Goal: Navigation & Orientation: Go to known website

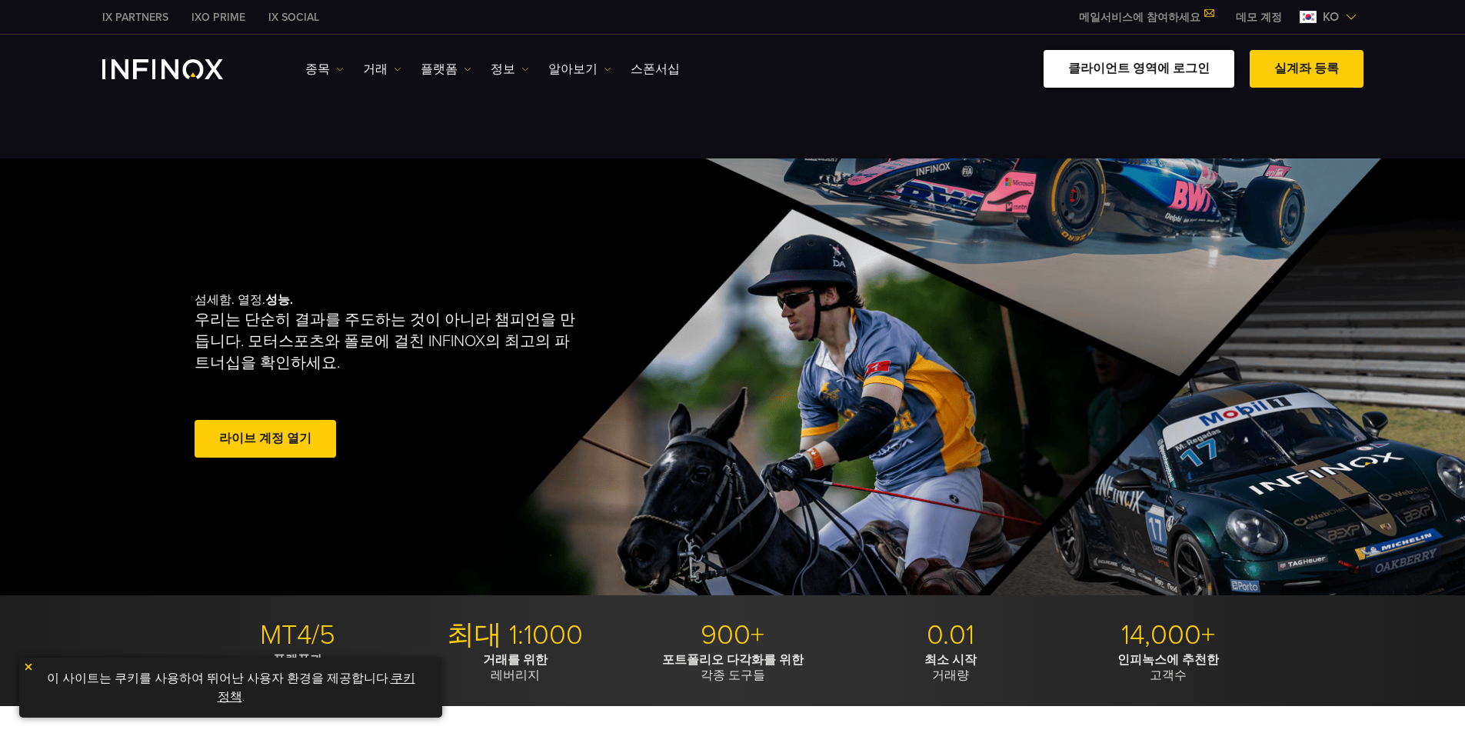
click at [1156, 67] on link "클라이언트 영역에 로그인" at bounding box center [1138, 69] width 191 height 38
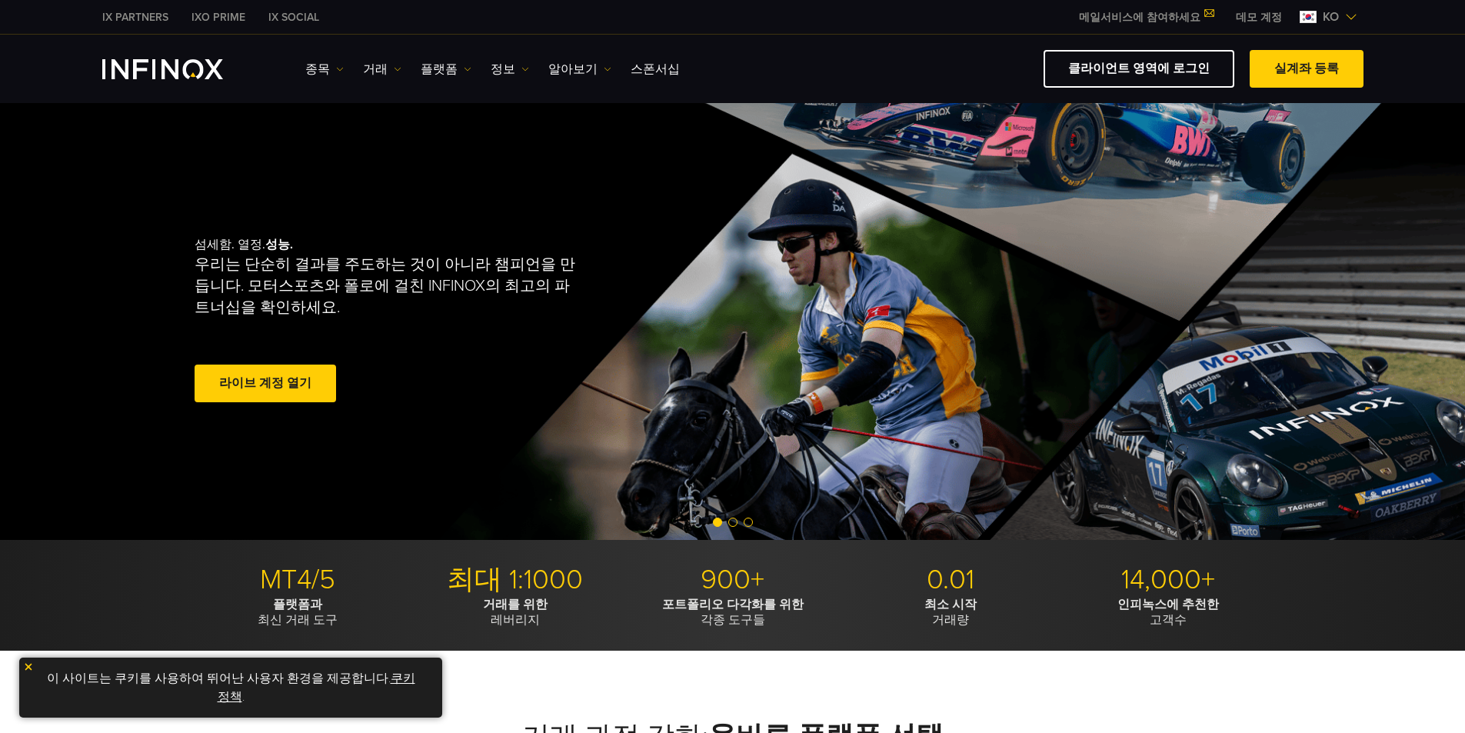
click at [1137, 66] on link "클라이언트 영역에 로그인" at bounding box center [1138, 69] width 191 height 38
